Goal: Information Seeking & Learning: Learn about a topic

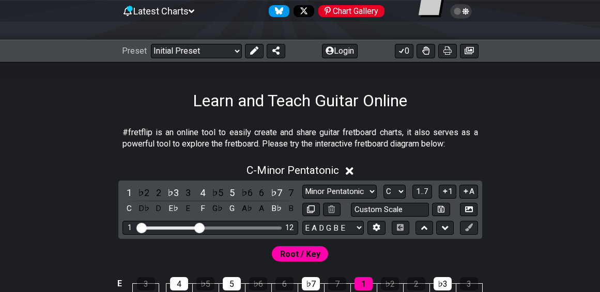
scroll to position [103, 0]
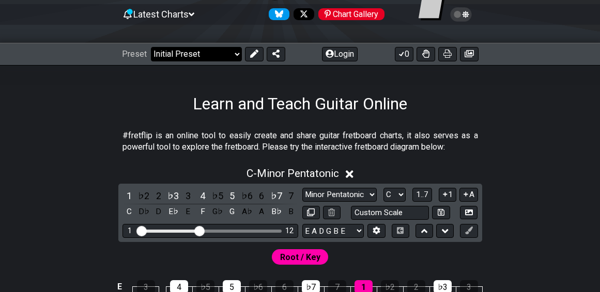
click at [233, 53] on select "Welcome to #fretflip! Initial Preset Custom Preset Minor Pentatonic Major Penta…" at bounding box center [196, 54] width 91 height 14
click at [151, 47] on select "Welcome to #fretflip! Initial Preset Custom Preset Minor Pentatonic Major Penta…" at bounding box center [196, 54] width 91 height 14
select select "/3nps-caged-shapes"
select select "A"
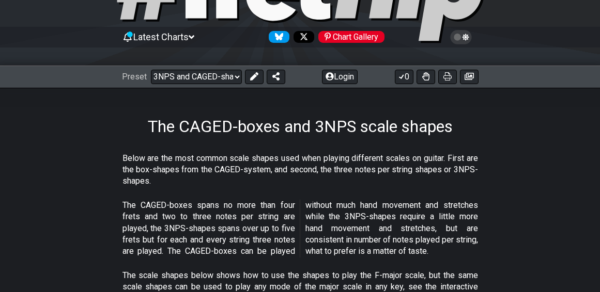
scroll to position [53, 0]
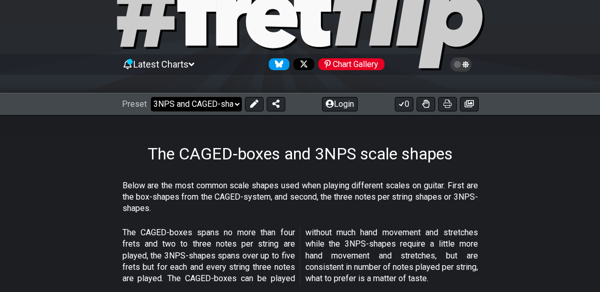
click at [201, 104] on select "Welcome to #fretflip! Initial Preset Custom Preset Minor Pentatonic Major Penta…" at bounding box center [196, 104] width 91 height 14
click at [151, 97] on select "Welcome to #fretflip! Initial Preset Custom Preset Minor Pentatonic Major Penta…" at bounding box center [196, 104] width 91 height 14
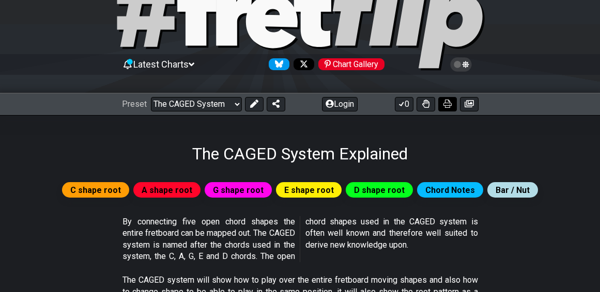
click at [443, 105] on icon at bounding box center [447, 104] width 8 height 8
click at [221, 100] on select "Welcome to #fretflip! Initial Preset Custom Preset Minor Pentatonic Major Penta…" at bounding box center [196, 104] width 91 height 14
click at [151, 97] on select "Welcome to #fretflip! Initial Preset Custom Preset Minor Pentatonic Major Penta…" at bounding box center [196, 104] width 91 height 14
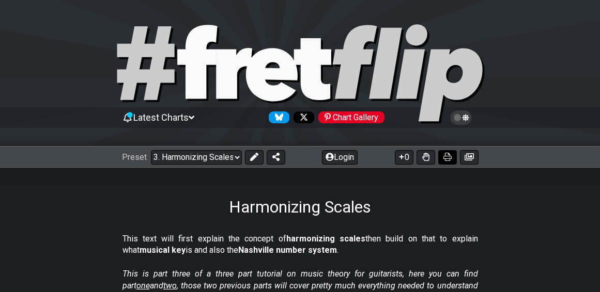
click at [450, 154] on icon at bounding box center [447, 157] width 8 height 8
click at [179, 160] on select "Welcome to #fretflip! Initial Preset Custom Preset Minor Pentatonic Major Penta…" at bounding box center [196, 157] width 91 height 14
click at [151, 150] on select "Welcome to #fretflip! Initial Preset Custom Preset Minor Pentatonic Major Penta…" at bounding box center [196, 157] width 91 height 14
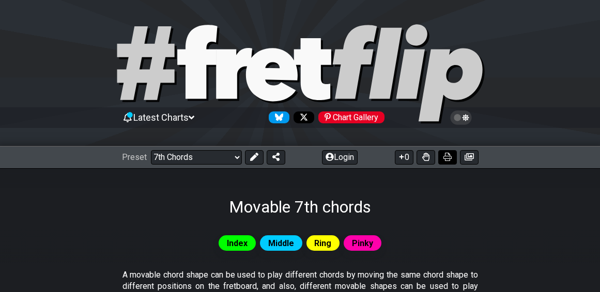
click at [448, 157] on icon at bounding box center [447, 157] width 8 height 8
click at [229, 151] on select "Welcome to #fretflip! Initial Preset Custom Preset Minor Pentatonic Major Penta…" at bounding box center [196, 157] width 91 height 14
click at [151, 150] on select "Welcome to #fretflip! Initial Preset Custom Preset Minor Pentatonic Major Penta…" at bounding box center [196, 157] width 91 height 14
select select "/minor-pentatonic"
select select "C"
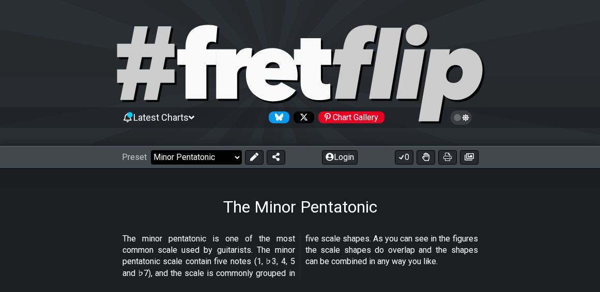
click at [226, 158] on select "Welcome to #fretflip! Initial Preset Custom Preset Minor Pentatonic Major Penta…" at bounding box center [196, 157] width 91 height 14
click at [339, 178] on div "The Minor Pentatonic" at bounding box center [300, 192] width 600 height 49
click at [446, 154] on icon at bounding box center [447, 157] width 8 height 8
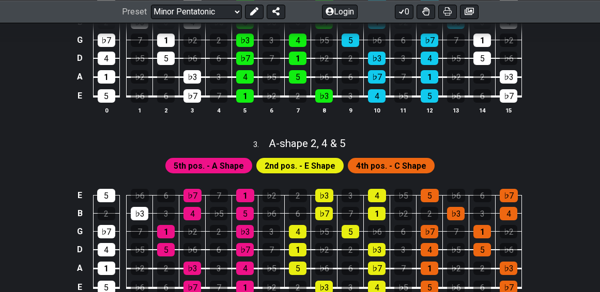
scroll to position [620, 0]
